Goal: Find specific page/section: Find specific page/section

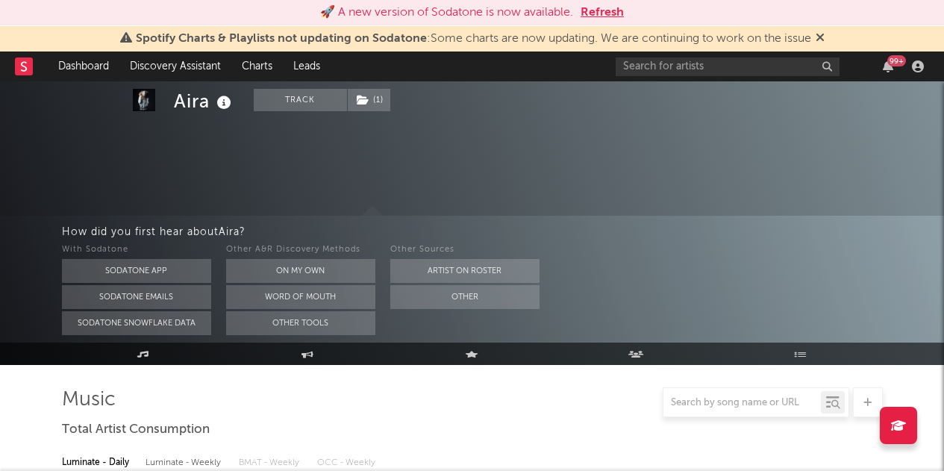
select select "6m"
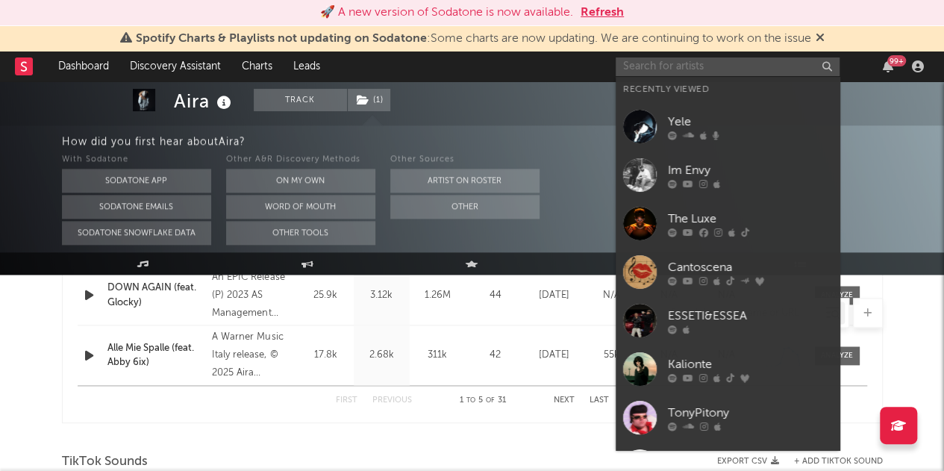
click at [720, 60] on input "text" at bounding box center [728, 66] width 224 height 19
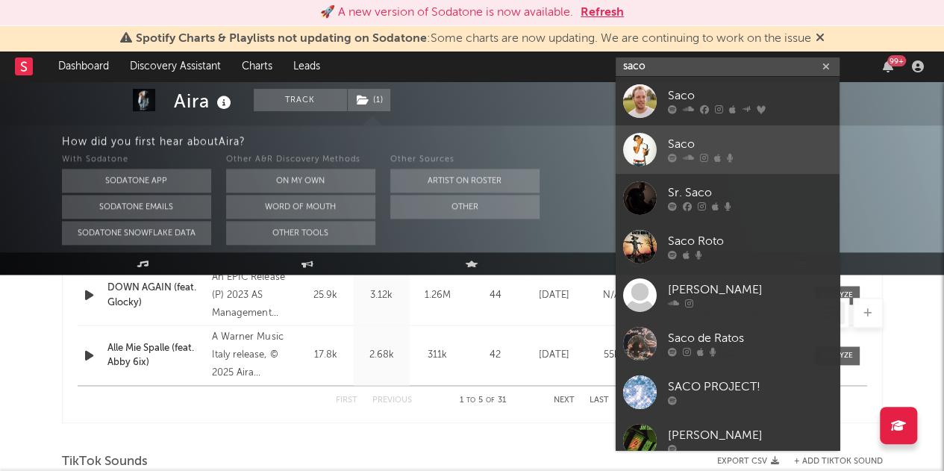
type input "saco"
click at [701, 144] on div "Saco" at bounding box center [750, 145] width 164 height 18
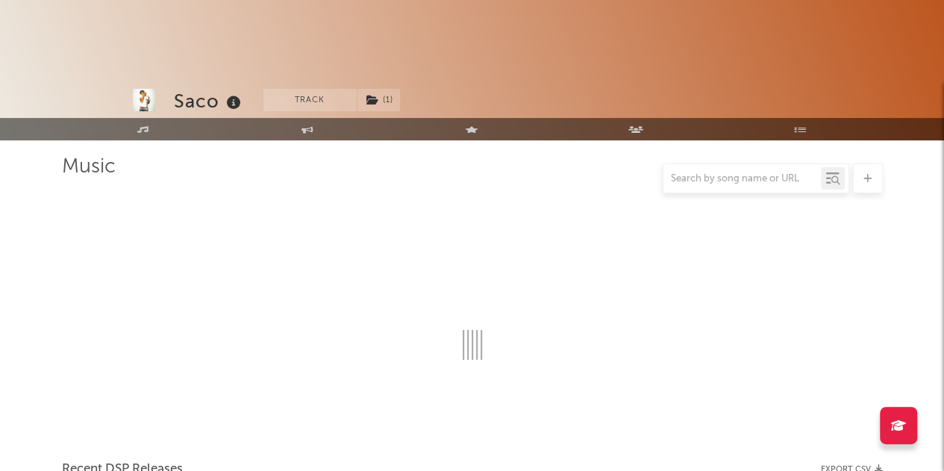
scroll to position [710, 0]
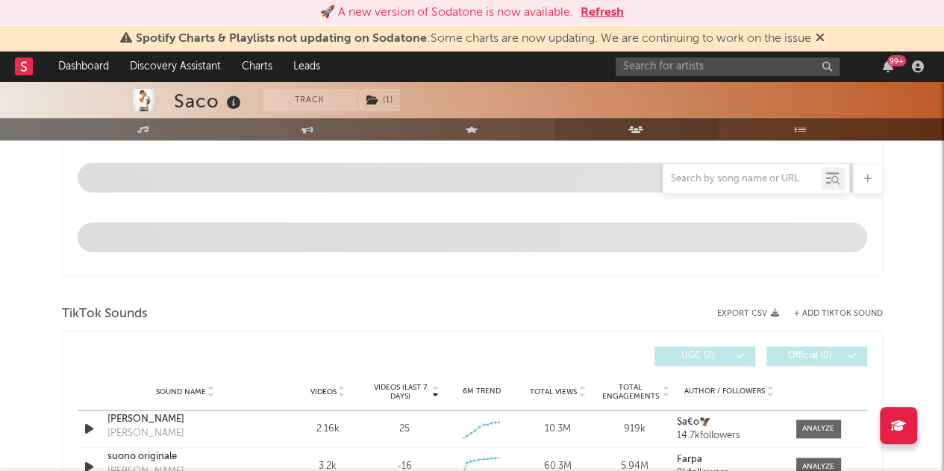
select select "1w"
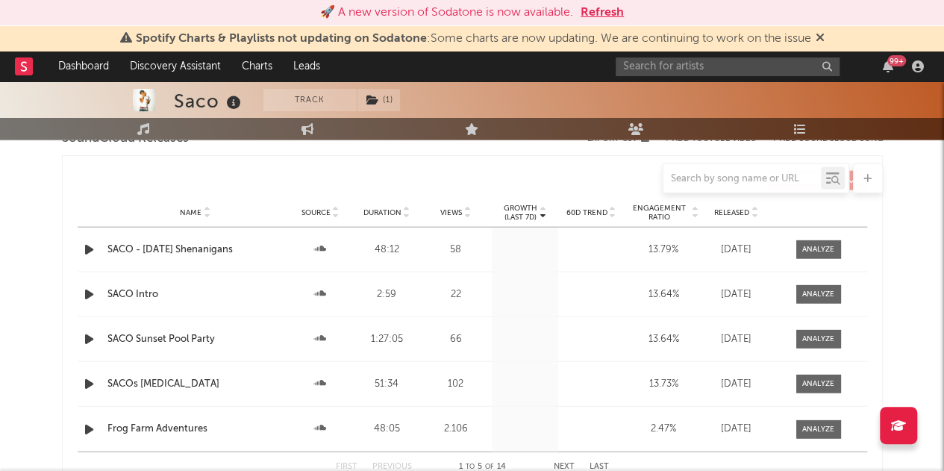
scroll to position [1675, 0]
